Goal: Task Accomplishment & Management: Complete application form

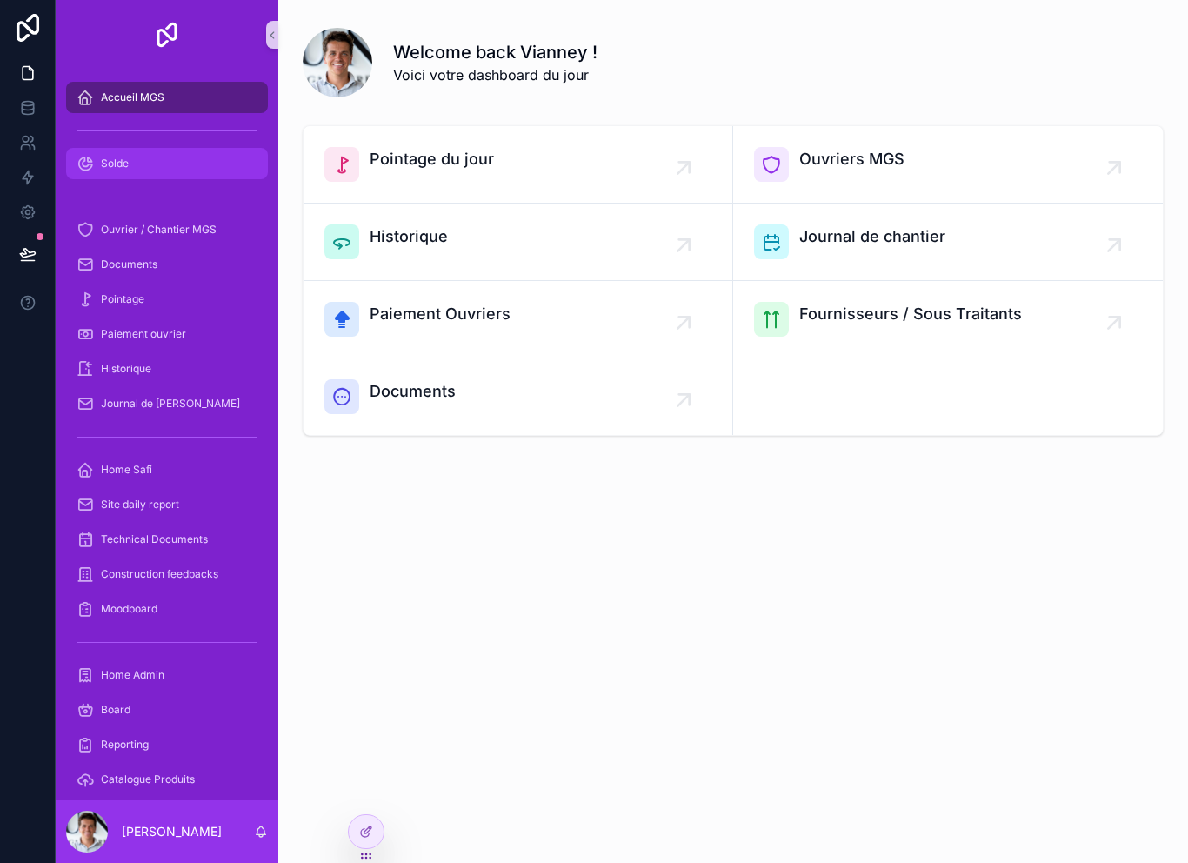
click at [121, 177] on link "Solde" at bounding box center [167, 163] width 202 height 31
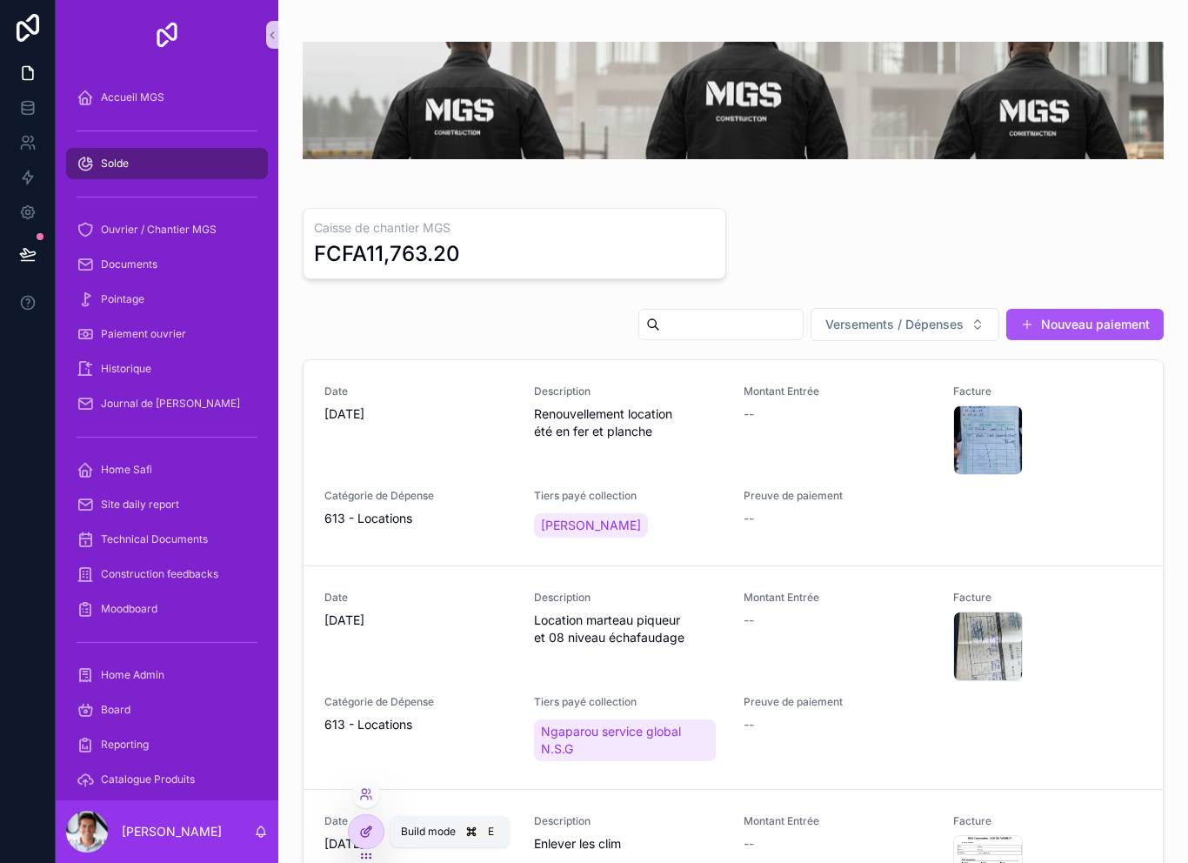
click at [370, 829] on icon at bounding box center [370, 828] width 2 height 2
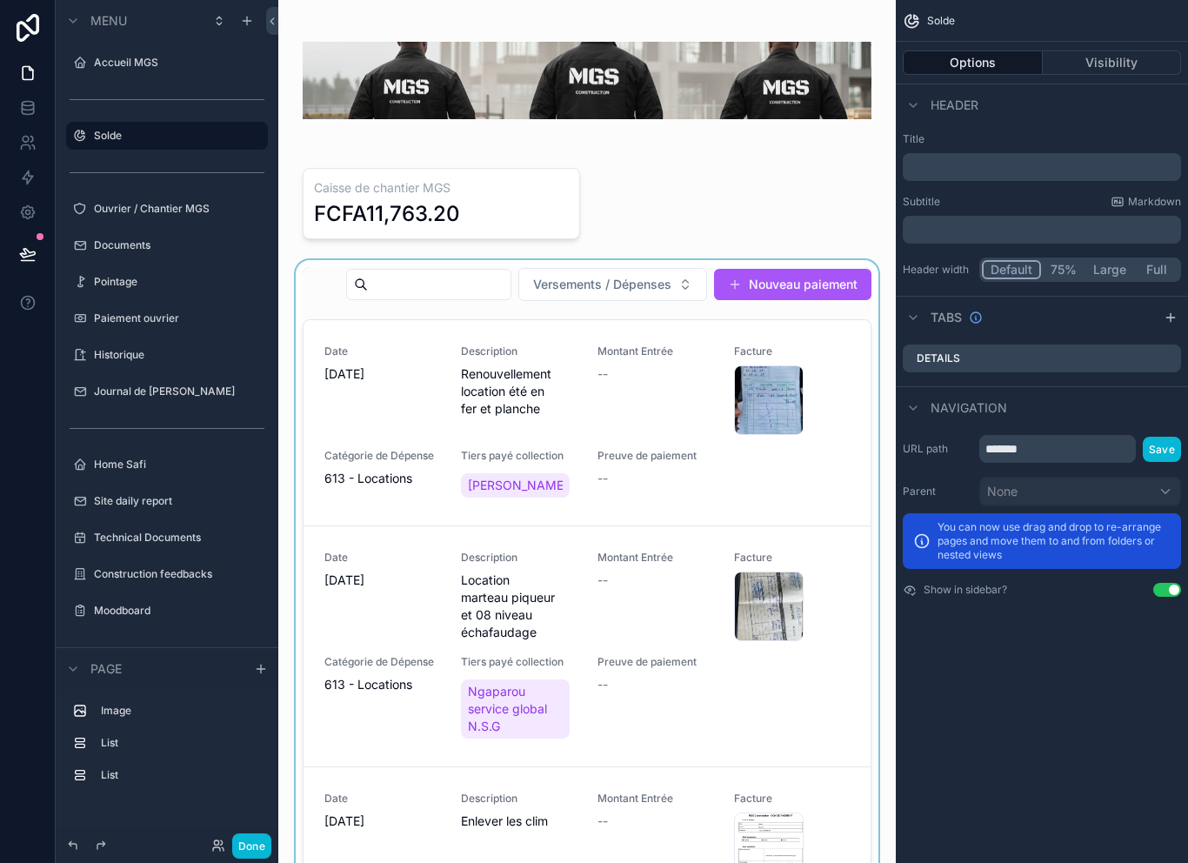
click at [784, 334] on div "scrollable content" at bounding box center [587, 616] width 590 height 713
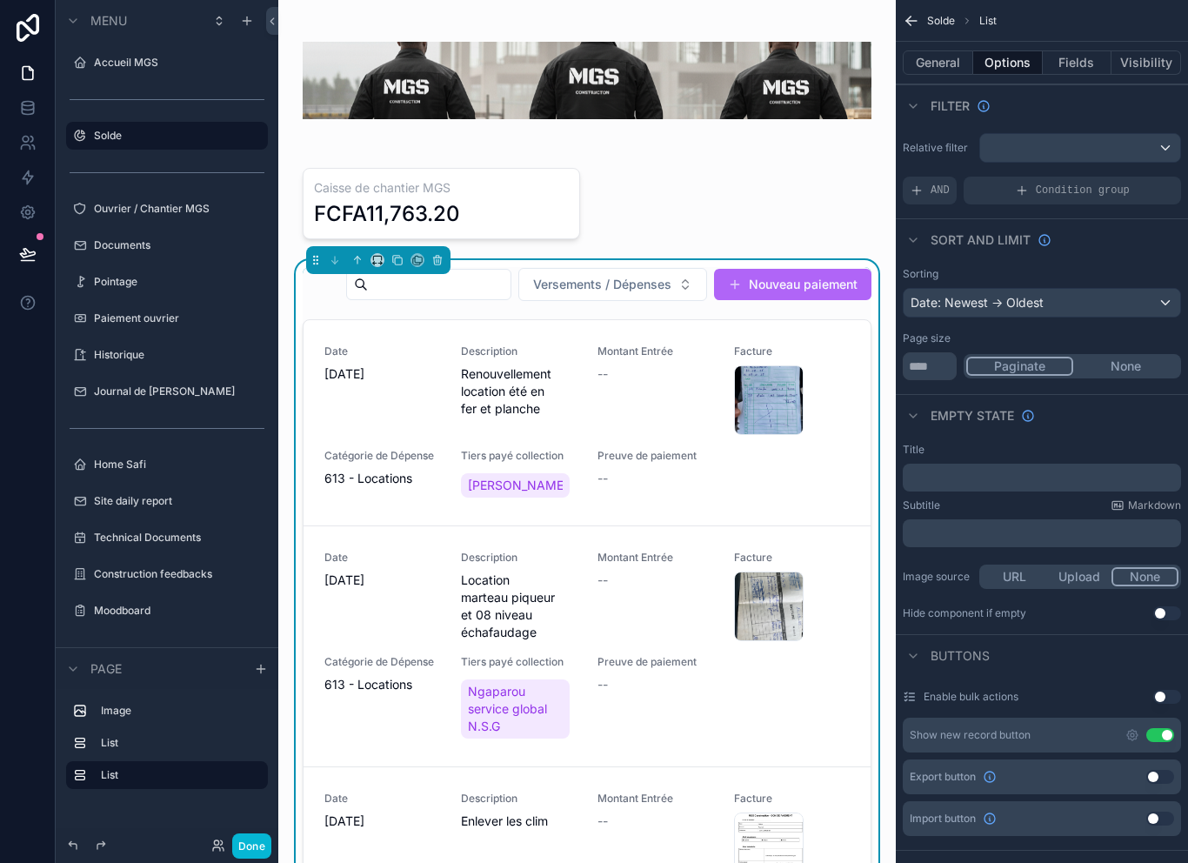
click at [781, 300] on button "Nouveau paiement" at bounding box center [792, 284] width 157 height 31
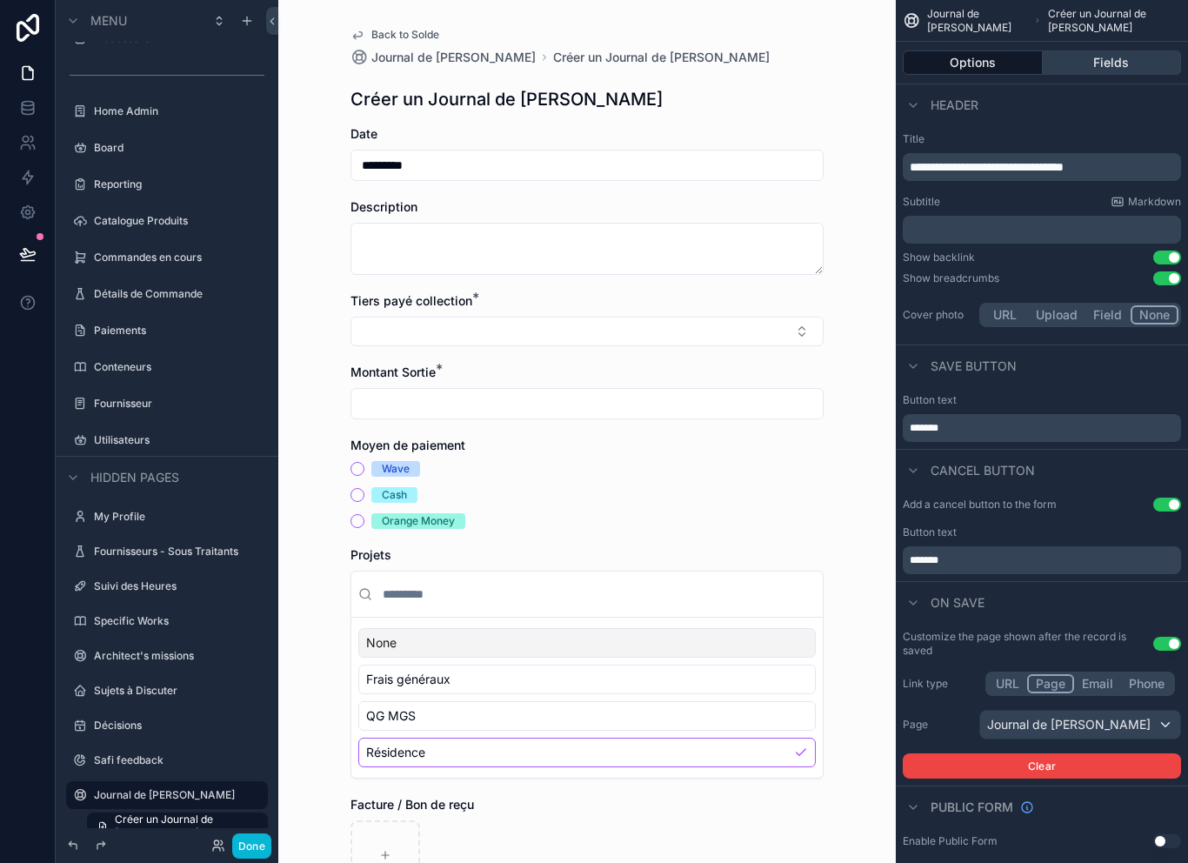
click at [1115, 63] on button "Fields" at bounding box center [1112, 62] width 139 height 24
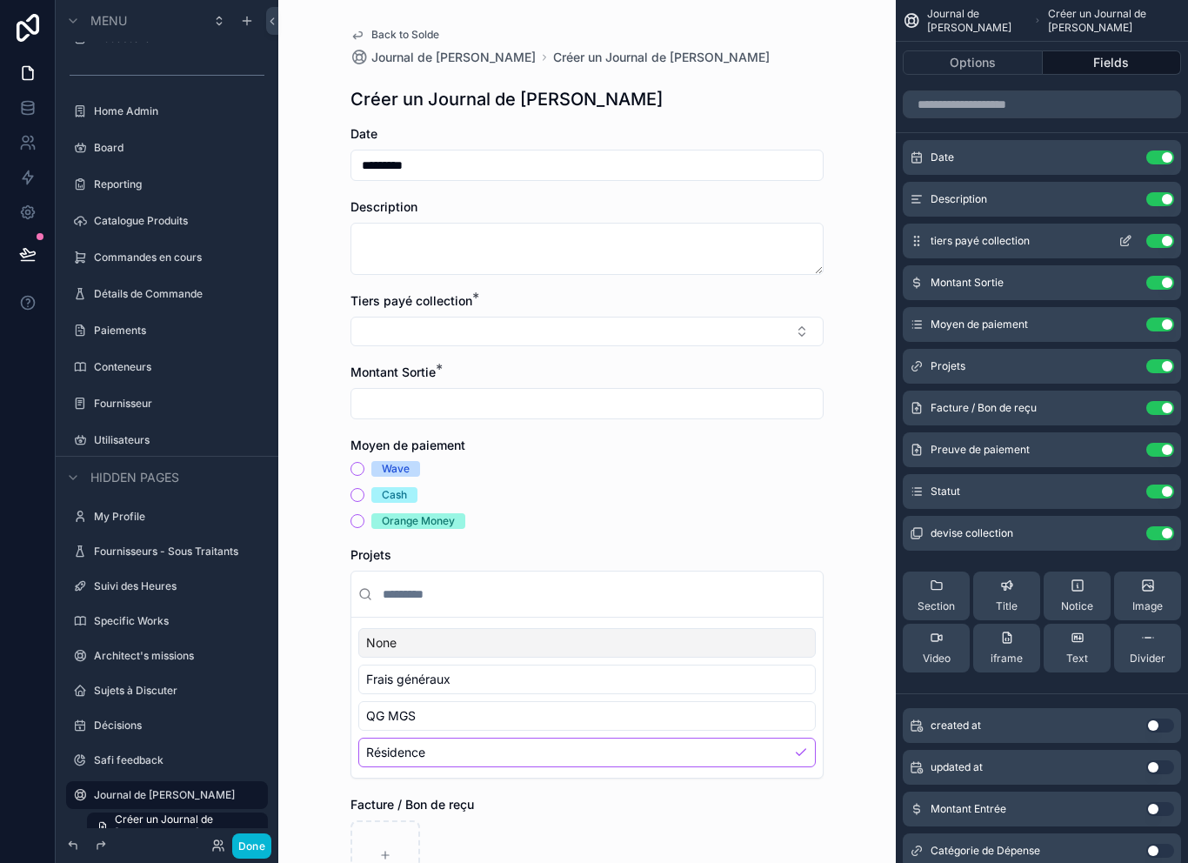
click at [1129, 234] on icon "scrollable content" at bounding box center [1125, 241] width 14 height 14
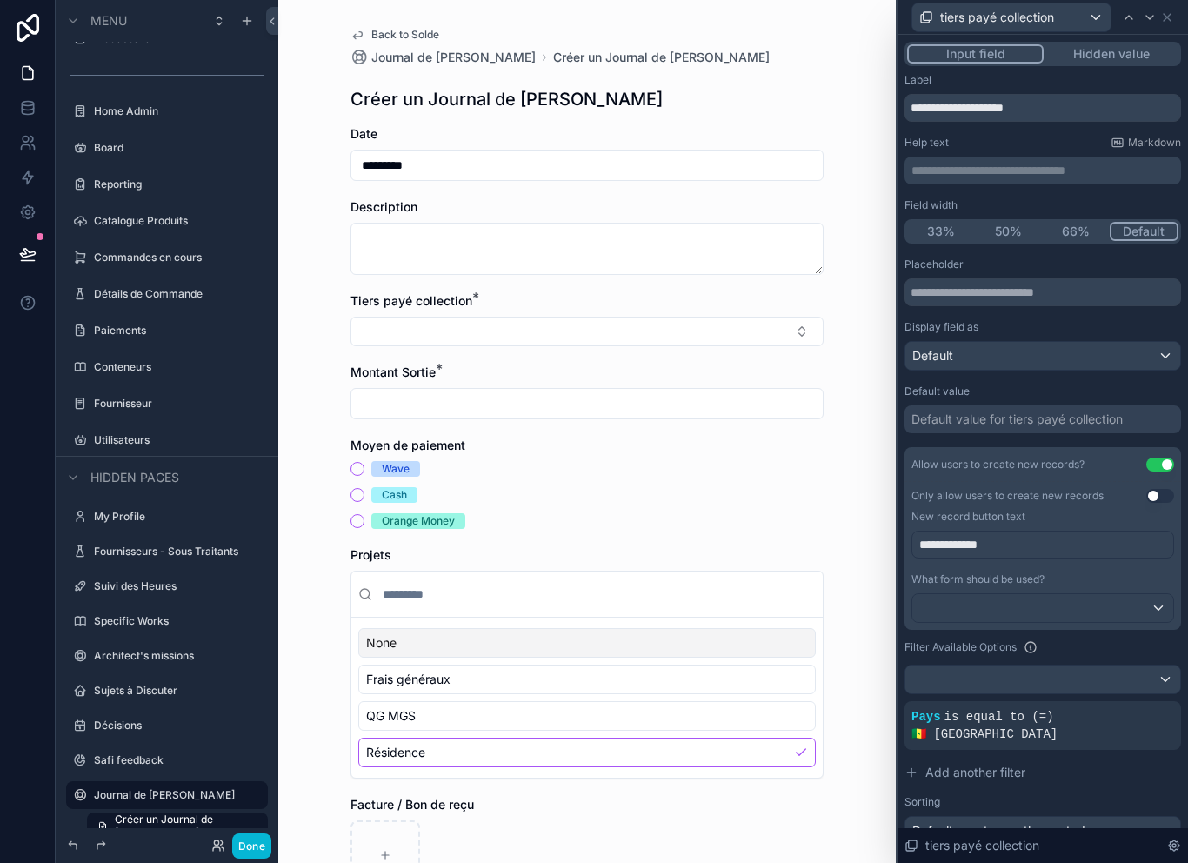
click at [1064, 222] on button "66%" at bounding box center [1076, 231] width 68 height 19
click at [1158, 222] on button "Default" at bounding box center [1145, 231] width 68 height 19
click at [257, 841] on button "Done" at bounding box center [251, 845] width 39 height 25
